Goal: Find specific page/section: Find specific page/section

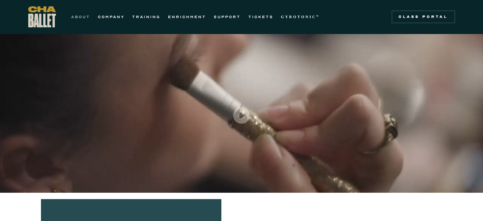
click at [81, 15] on link "ABOUT" at bounding box center [80, 17] width 19 height 8
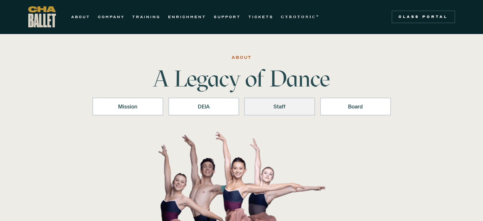
click at [287, 107] on div "Staff" at bounding box center [279, 107] width 54 height 8
